Goal: Task Accomplishment & Management: Manage account settings

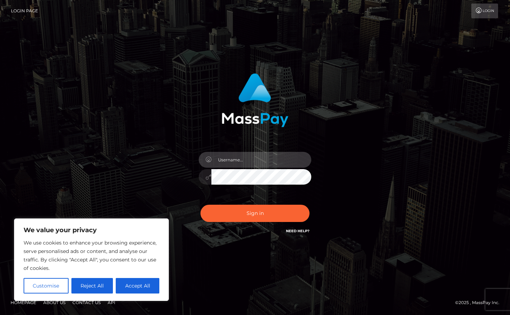
click at [226, 152] on input "text" at bounding box center [261, 160] width 100 height 16
type input "[EMAIL_ADDRESS][DOMAIN_NAME]"
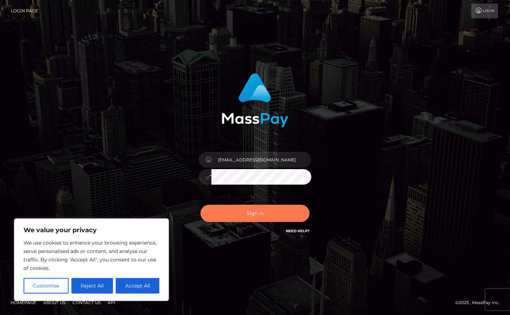
click at [235, 213] on button "Sign in" at bounding box center [255, 212] width 109 height 17
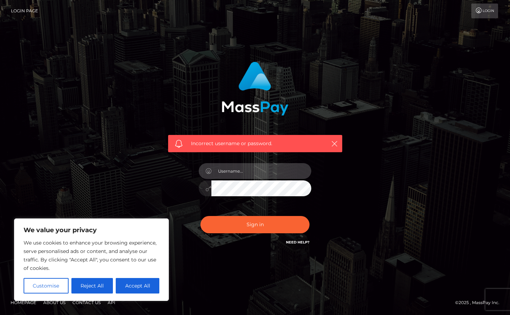
click at [245, 175] on input "text" at bounding box center [261, 171] width 100 height 16
type input "[EMAIL_ADDRESS][DOMAIN_NAME]"
click at [240, 209] on div "[EMAIL_ADDRESS][DOMAIN_NAME]" at bounding box center [255, 185] width 123 height 54
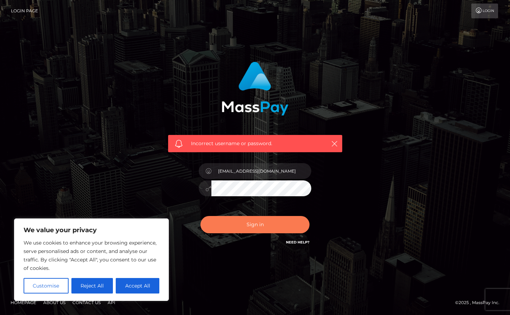
click at [234, 216] on button "Sign in" at bounding box center [255, 224] width 109 height 17
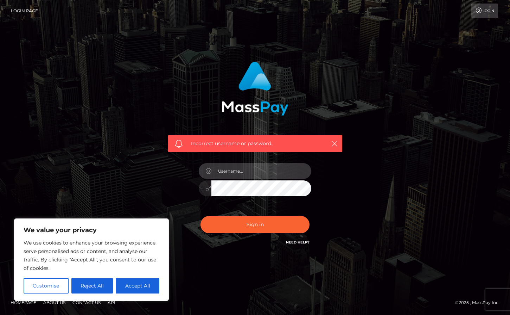
click at [244, 173] on input "text" at bounding box center [261, 171] width 100 height 16
type input "emmalam95"
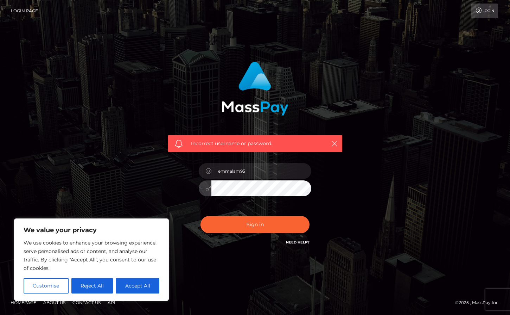
click at [201, 216] on button "Sign in" at bounding box center [255, 224] width 109 height 17
type input "[EMAIL_ADDRESS][DOMAIN_NAME]"
click at [201, 216] on button "Sign in" at bounding box center [255, 224] width 109 height 17
click at [297, 242] on link "Need Help?" at bounding box center [298, 242] width 24 height 5
click at [90, 286] on button "Reject All" at bounding box center [92, 285] width 42 height 15
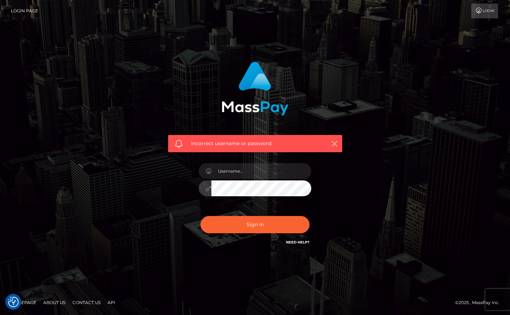
click at [474, 14] on link "Login" at bounding box center [485, 11] width 27 height 15
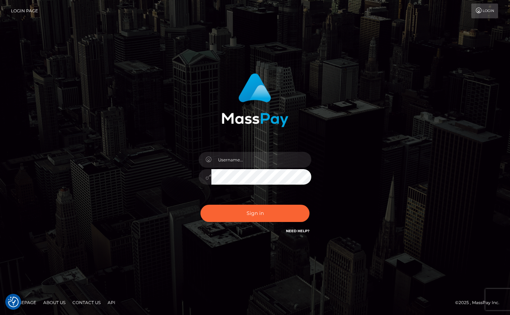
click at [303, 233] on h6 "Need Help?" at bounding box center [298, 230] width 24 height 6
click at [303, 230] on link "Need Help?" at bounding box center [298, 230] width 24 height 5
click at [274, 160] on input "text" at bounding box center [261, 160] width 100 height 16
type input "emma.lam95@gmail.com"
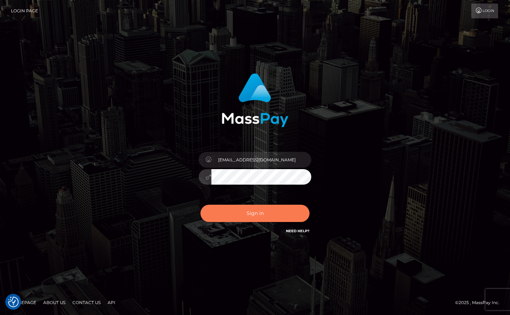
click at [227, 220] on button "Sign in" at bounding box center [255, 212] width 109 height 17
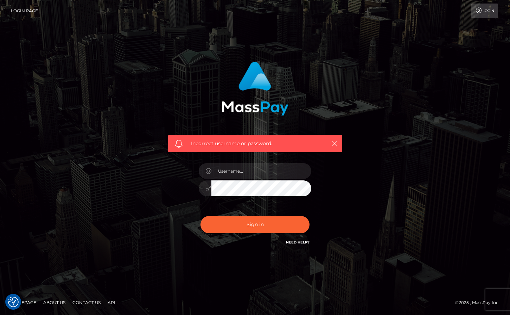
click at [248, 144] on span "Incorrect username or password." at bounding box center [255, 143] width 128 height 7
